Goal: Transaction & Acquisition: Purchase product/service

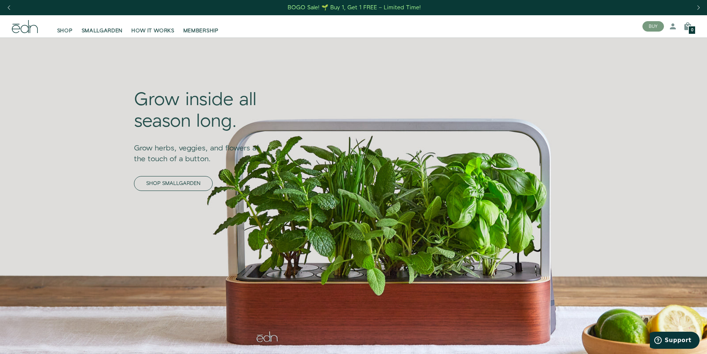
click at [134, 182] on link "SHOP SMALLGARDEN" at bounding box center [173, 183] width 79 height 15
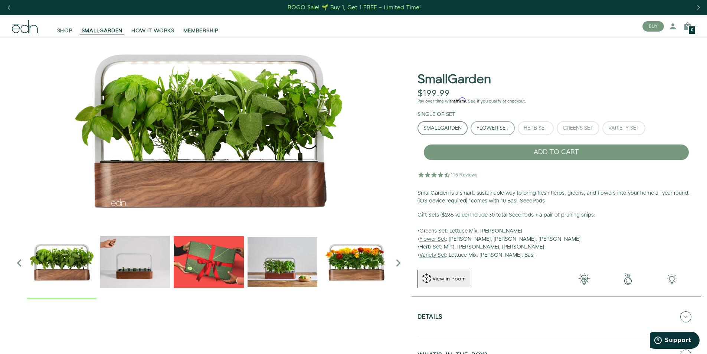
click at [475, 132] on button "Flower Set" at bounding box center [493, 128] width 44 height 14
click at [479, 129] on div "Flower Set" at bounding box center [493, 127] width 32 height 5
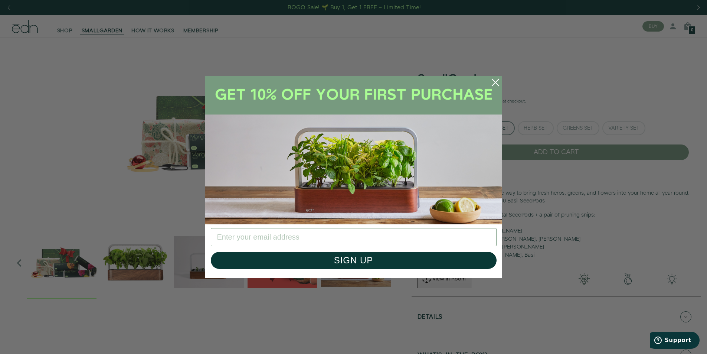
click at [496, 83] on icon "Close dialog" at bounding box center [495, 82] width 7 height 7
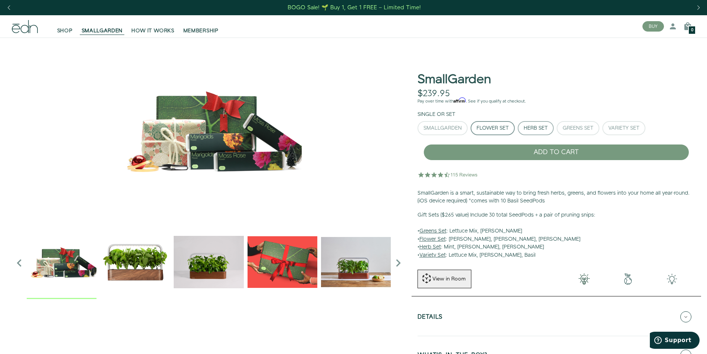
click at [533, 128] on div "Herb Set" at bounding box center [536, 127] width 24 height 5
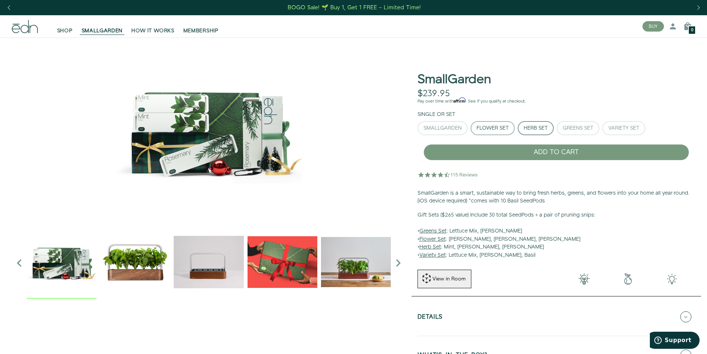
drag, startPoint x: 482, startPoint y: 128, endPoint x: 496, endPoint y: 127, distance: 13.8
click at [482, 128] on div "Flower Set" at bounding box center [493, 127] width 32 height 5
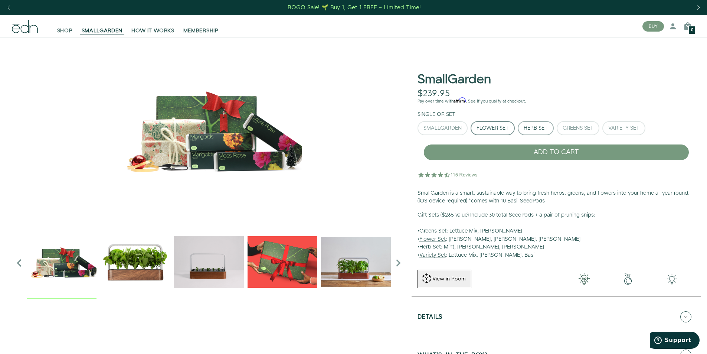
click at [530, 122] on button "Herb Set" at bounding box center [536, 128] width 36 height 14
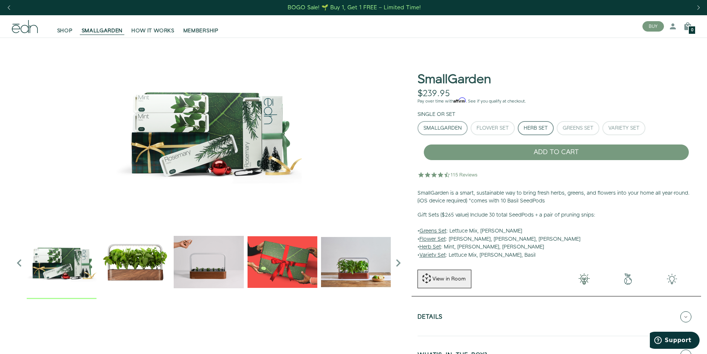
click at [436, 133] on button "SmallGarden" at bounding box center [443, 128] width 50 height 14
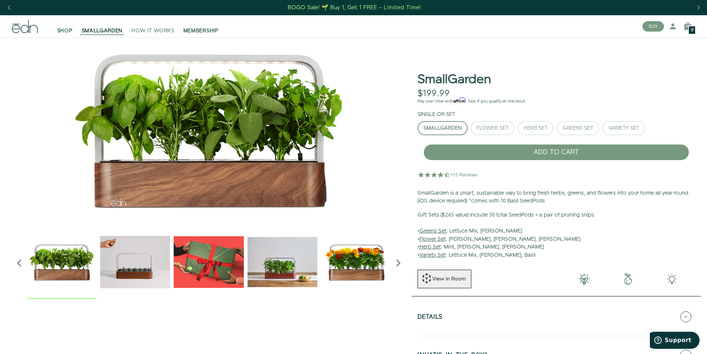
click at [151, 29] on span "HOW IT WORKS" at bounding box center [152, 30] width 43 height 7
